Goal: Answer question/provide support: Share knowledge or assist other users

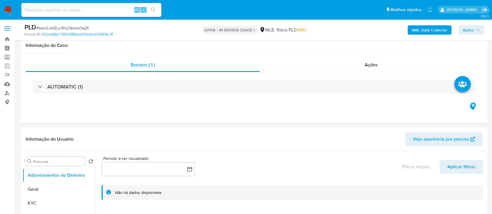
scroll to position [467, 0]
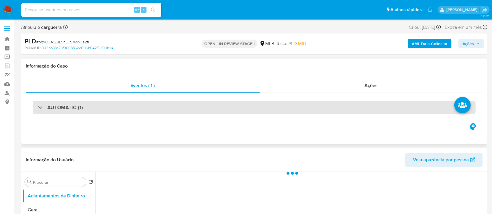
select select "10"
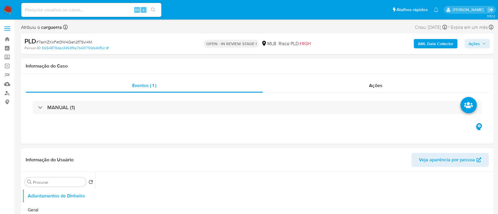
select select "10"
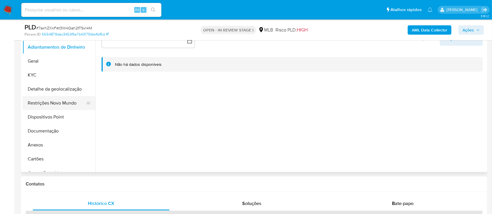
scroll to position [117, 0]
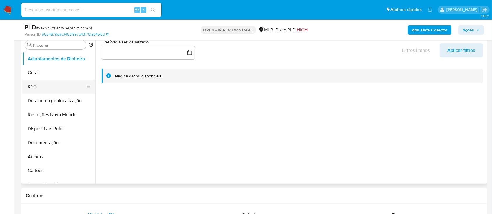
click at [49, 88] on button "KYC" at bounding box center [56, 87] width 68 height 14
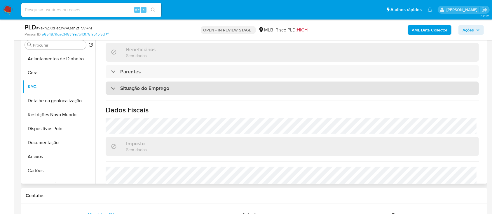
scroll to position [248, 0]
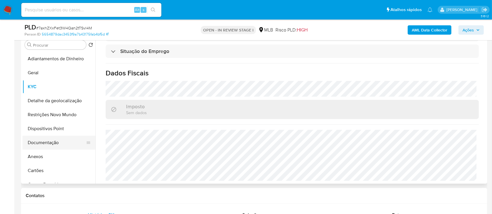
drag, startPoint x: 63, startPoint y: 142, endPoint x: 68, endPoint y: 139, distance: 5.5
click at [62, 142] on button "Documentação" at bounding box center [56, 143] width 68 height 14
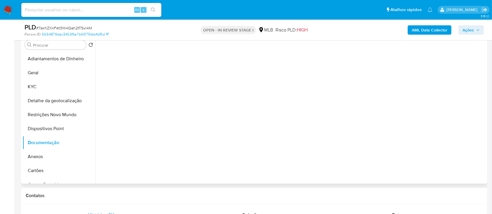
scroll to position [0, 0]
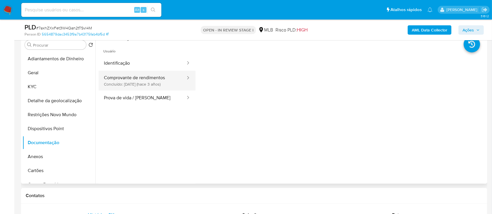
click at [163, 81] on button "Comprovante de rendimentos Concluído: 18/11/2022 (hace 3 años)" at bounding box center [142, 81] width 87 height 20
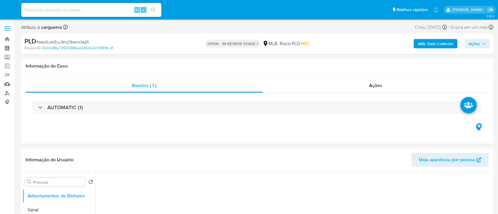
select select "10"
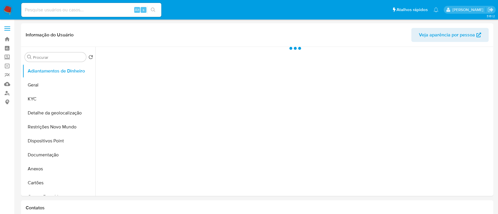
select select "10"
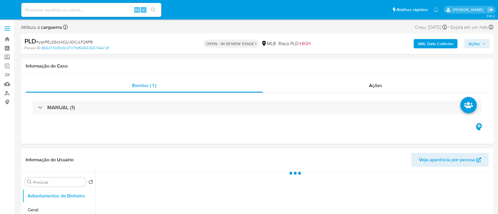
select select "10"
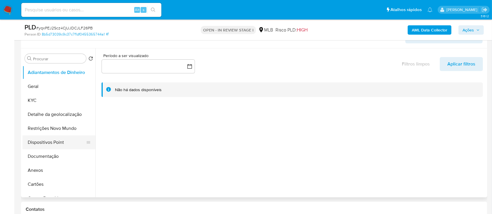
scroll to position [117, 0]
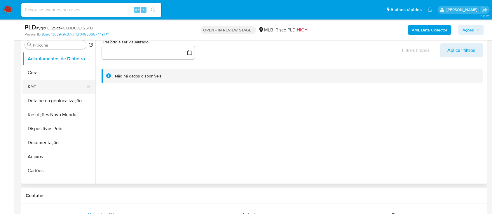
click at [30, 87] on button "KYC" at bounding box center [56, 87] width 68 height 14
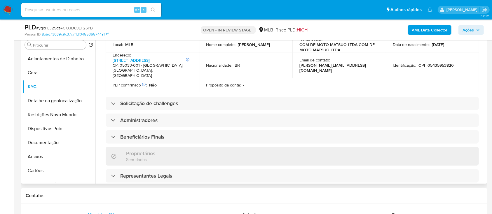
scroll to position [233, 0]
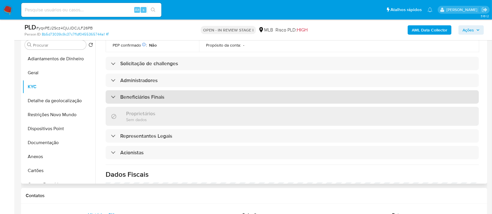
click at [145, 94] on h3 "Beneficiários Finais" at bounding box center [142, 97] width 44 height 6
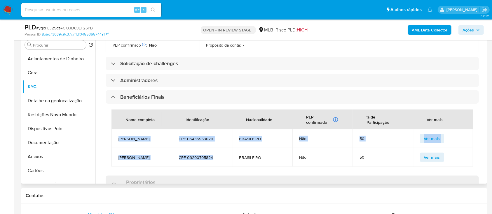
drag, startPoint x: 118, startPoint y: 126, endPoint x: 216, endPoint y: 148, distance: 100.0
click at [216, 148] on tbody "MAYUMI MATSUO CPF 05435953820 BRASILEIRO Não 50 Ver mais KENICHIRO MATSUO CPF 0…" at bounding box center [291, 147] width 361 height 37
copy tbody "MAYUMI MATSUO CPF 05435953820 BRASILEIRO Não 50 Ver mais KENICHIRO MATSUO CPF 0…"
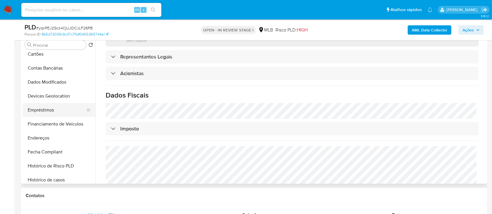
scroll to position [155, 0]
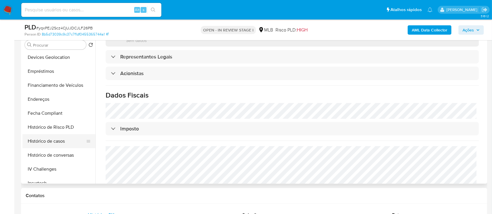
drag, startPoint x: 66, startPoint y: 141, endPoint x: 76, endPoint y: 140, distance: 9.6
click at [66, 140] on button "Histórico de casos" at bounding box center [56, 141] width 68 height 14
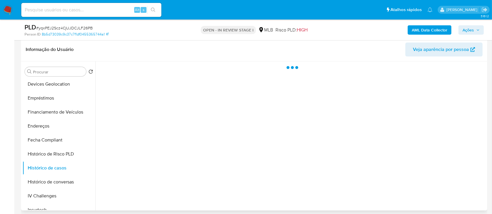
scroll to position [78, 0]
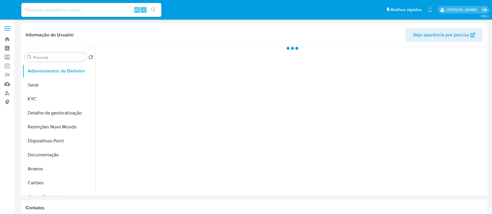
select select "10"
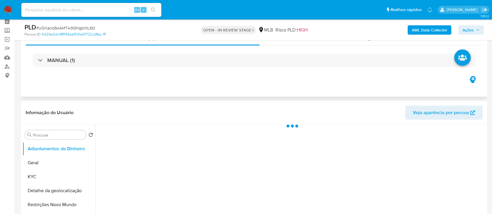
scroll to position [39, 0]
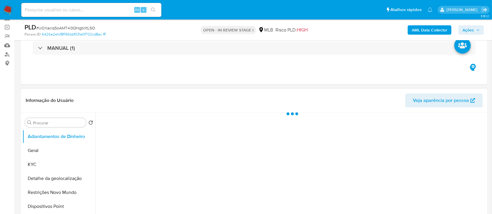
select select "10"
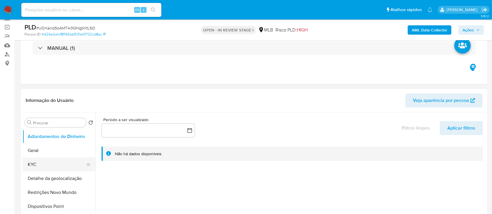
click at [52, 166] on button "KYC" at bounding box center [56, 165] width 68 height 14
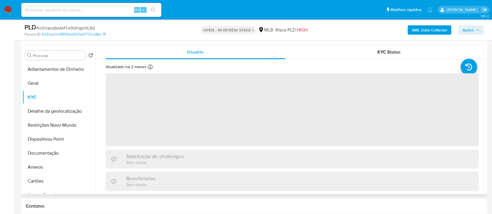
scroll to position [117, 0]
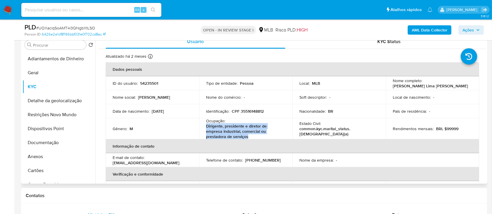
drag, startPoint x: 243, startPoint y: 139, endPoint x: 203, endPoint y: 127, distance: 42.1
click at [203, 127] on td "Ocupação : Dirigente, presidente e diretor de empresa industrial, comercial ou …" at bounding box center [245, 128] width 93 height 21
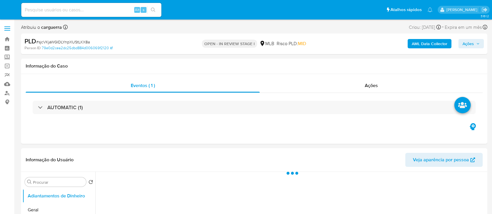
select select "10"
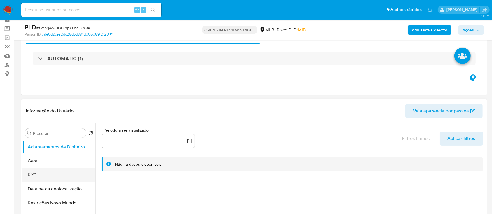
scroll to position [117, 0]
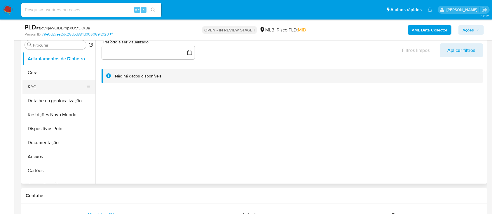
click at [40, 88] on button "KYC" at bounding box center [56, 87] width 68 height 14
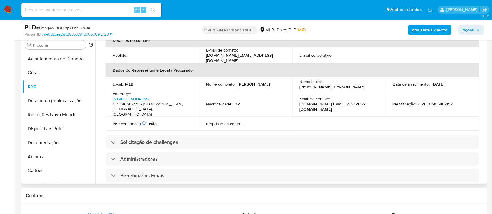
scroll to position [153, 0]
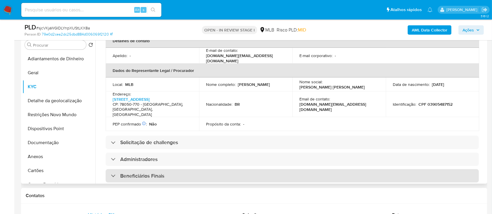
click at [145, 173] on h3 "Beneficiários Finais" at bounding box center [142, 176] width 44 height 6
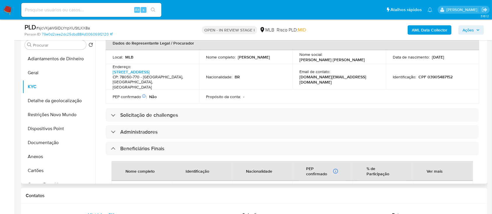
scroll to position [230, 0]
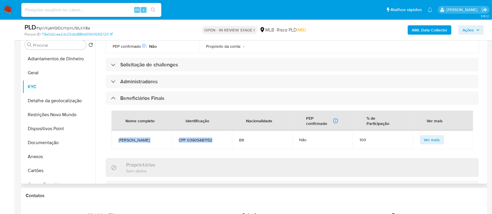
drag, startPoint x: 128, startPoint y: 133, endPoint x: 178, endPoint y: 142, distance: 51.0
click at [215, 145] on tr "Ewerton [PERSON_NAME] CPF 03905487152 BR Não 100 Ver mais" at bounding box center [291, 140] width 361 height 19
click at [120, 138] on span "[PERSON_NAME]" at bounding box center [141, 140] width 46 height 5
click at [123, 138] on span "[PERSON_NAME]" at bounding box center [141, 140] width 46 height 5
drag, startPoint x: 119, startPoint y: 133, endPoint x: 217, endPoint y: 139, distance: 98.5
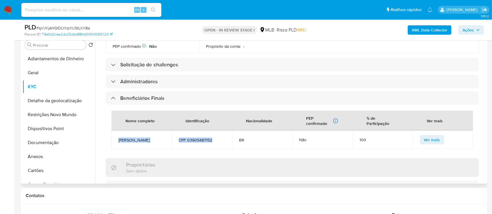
click at [217, 139] on tr "Ewerton [PERSON_NAME] CPF 03905487152 BR Não 100 Ver mais" at bounding box center [291, 140] width 361 height 19
copy tr "[PERSON_NAME] CPF 03905487152"
